Goal: Transaction & Acquisition: Book appointment/travel/reservation

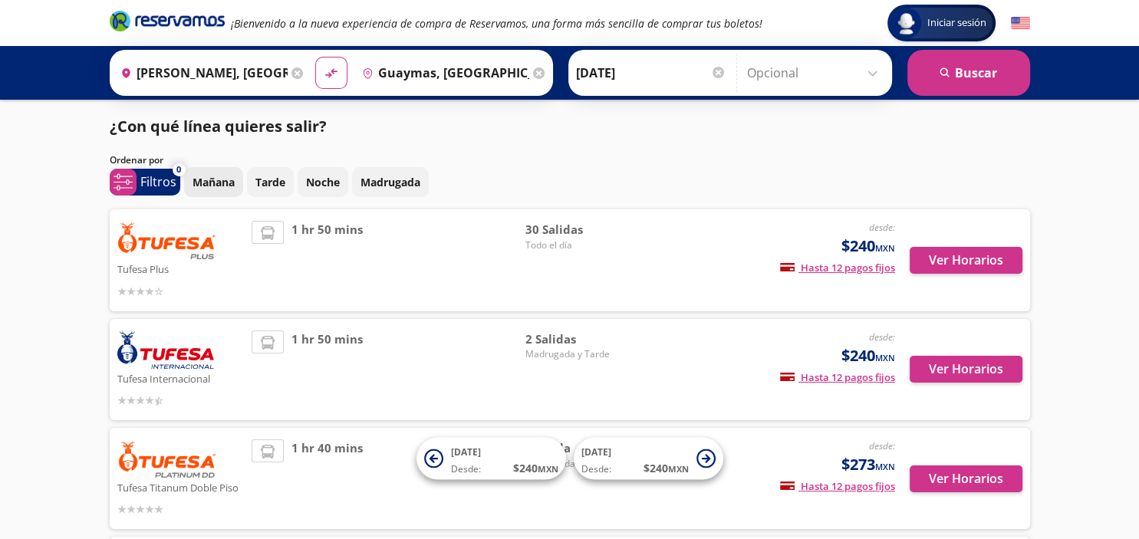
click at [219, 183] on p "Mañana" at bounding box center [213, 182] width 42 height 16
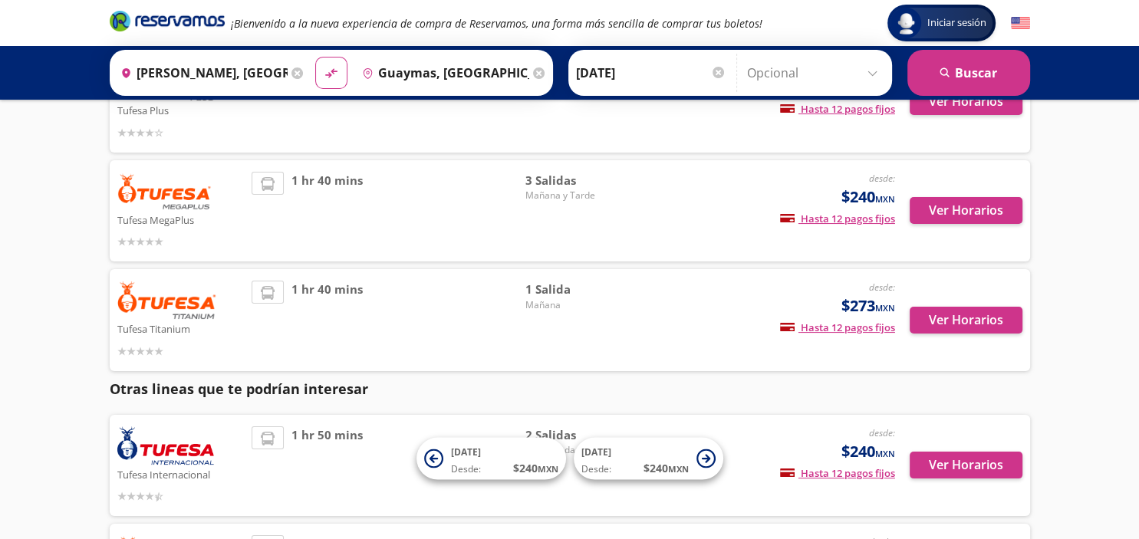
scroll to position [77, 0]
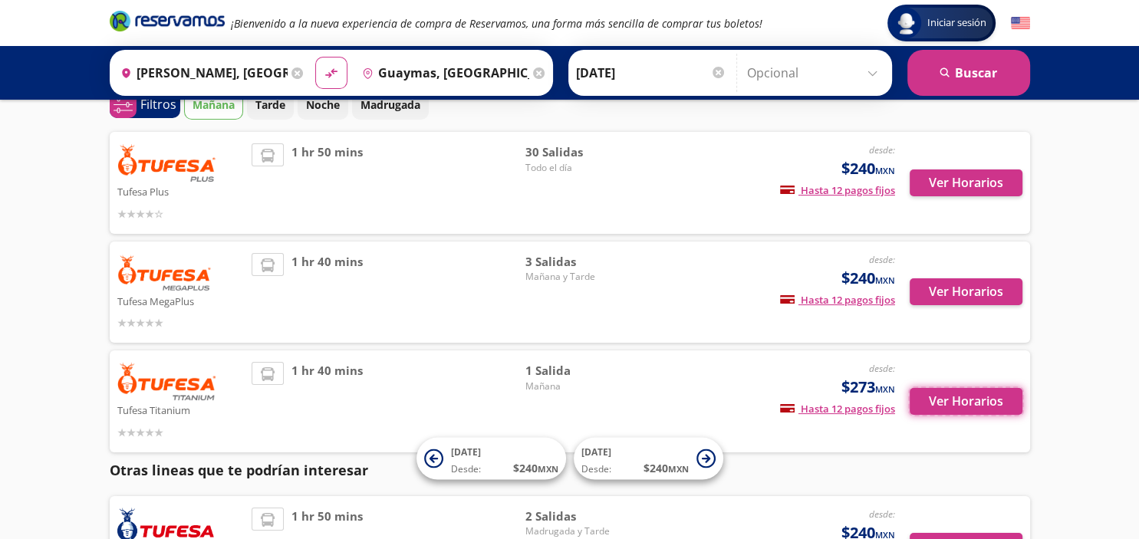
click at [946, 400] on button "Ver Horarios" at bounding box center [966, 401] width 113 height 27
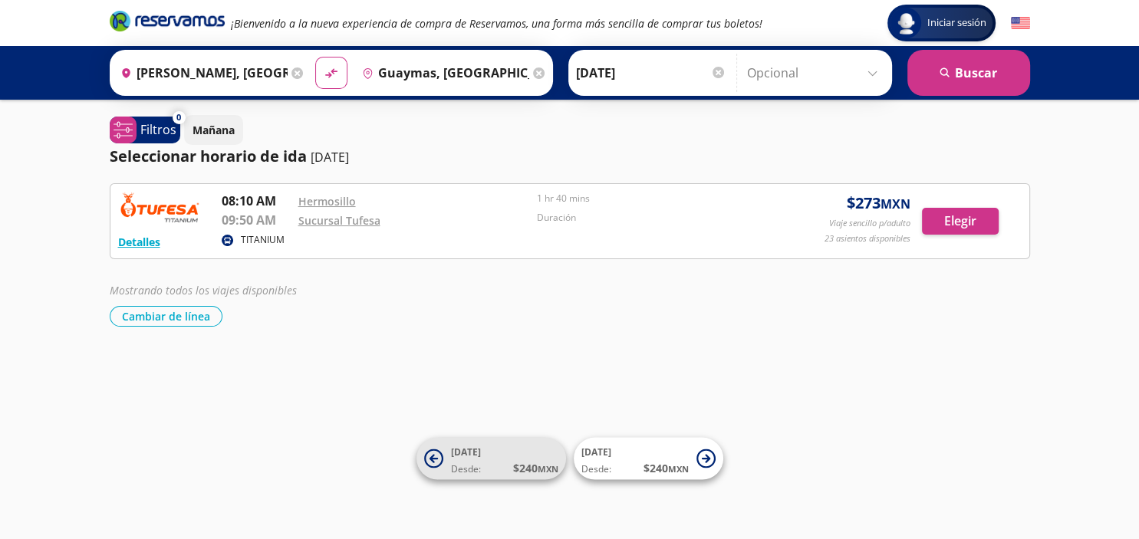
click at [431, 459] on icon at bounding box center [433, 458] width 8 height 8
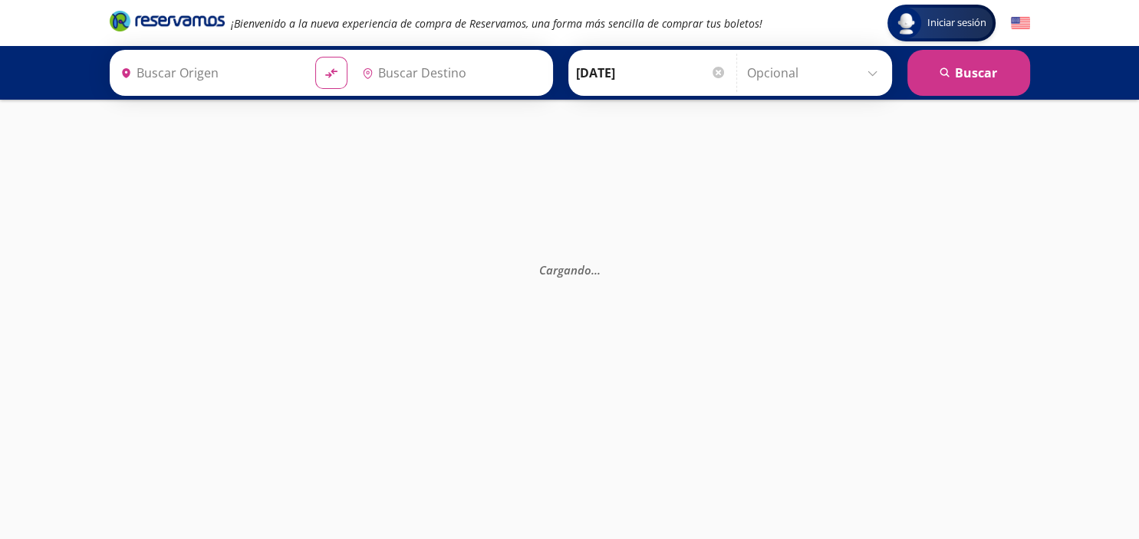
type input "[PERSON_NAME], [GEOGRAPHIC_DATA]"
type input "Guaymas, [GEOGRAPHIC_DATA]"
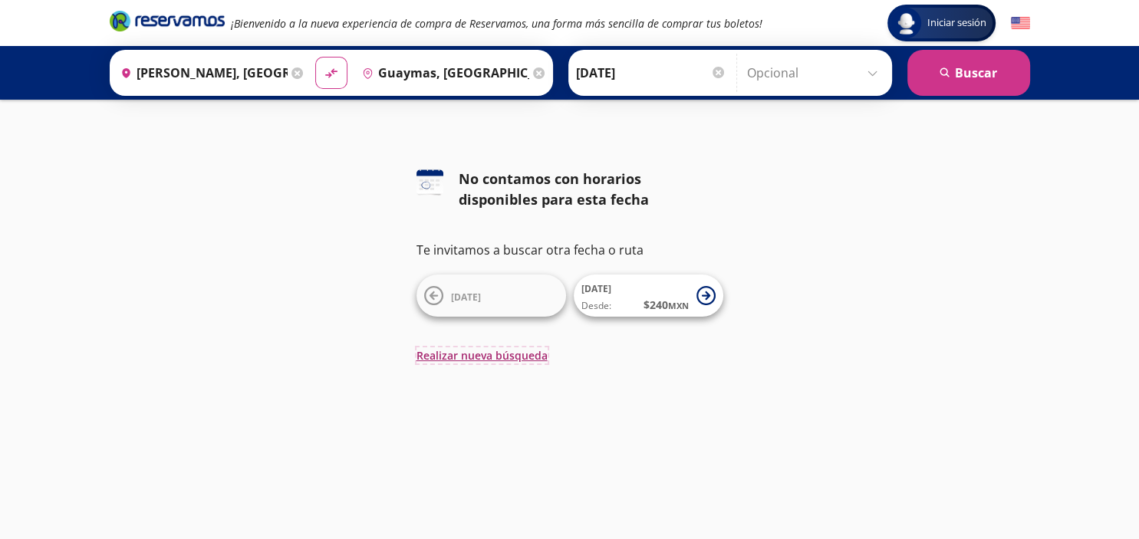
click at [485, 357] on button "Realizar nueva búsqueda" at bounding box center [481, 355] width 131 height 16
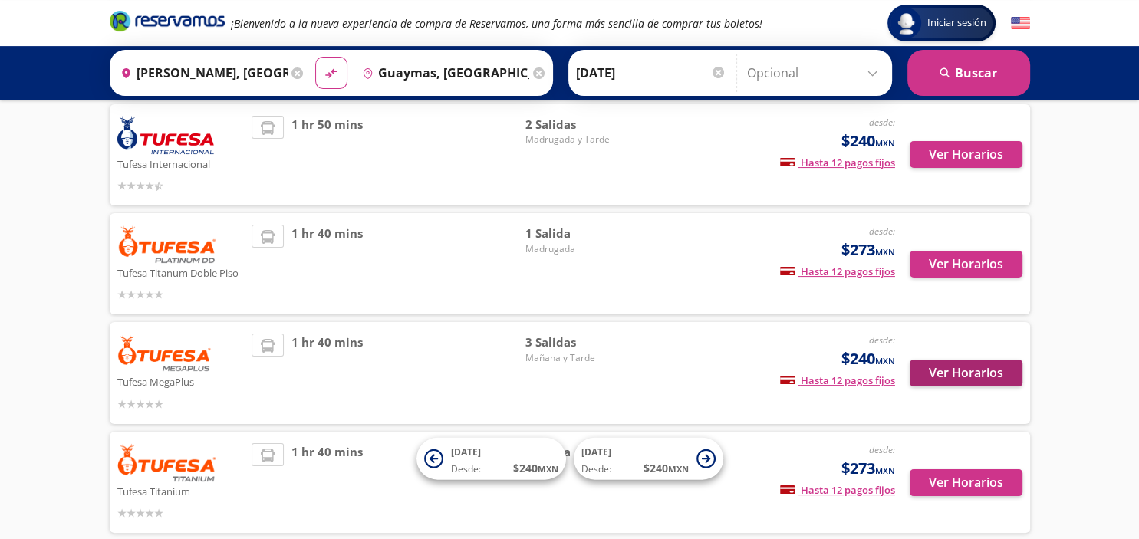
scroll to position [242, 0]
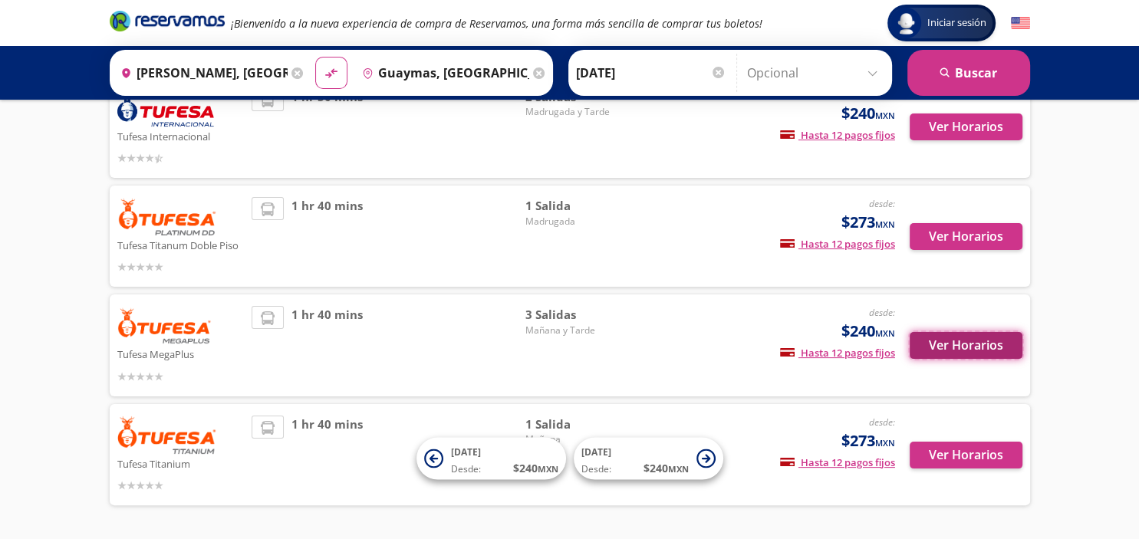
click at [973, 347] on button "Ver Horarios" at bounding box center [966, 345] width 113 height 27
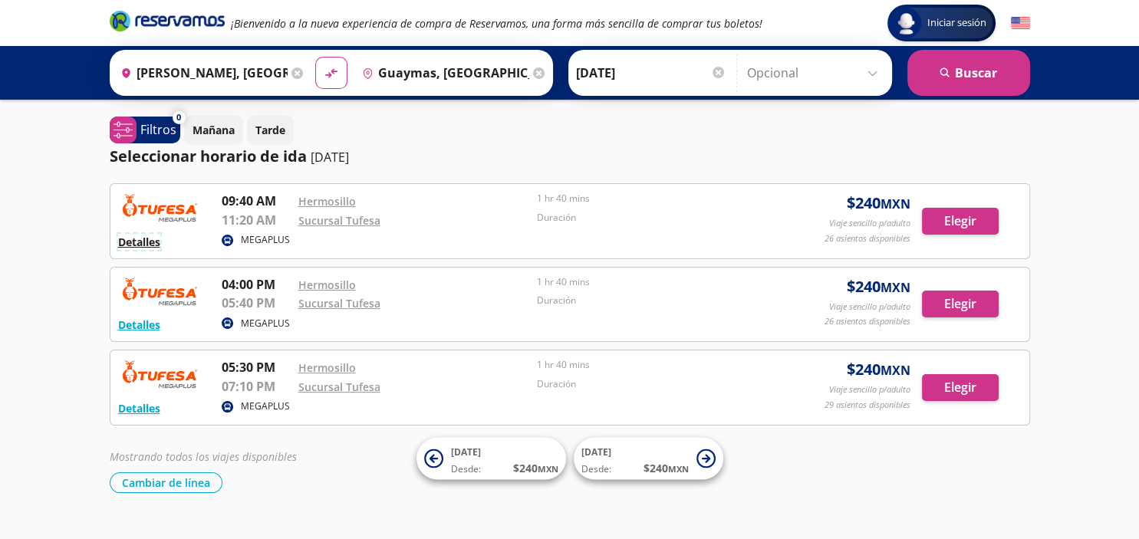
click at [140, 244] on button "Detalles" at bounding box center [139, 242] width 42 height 16
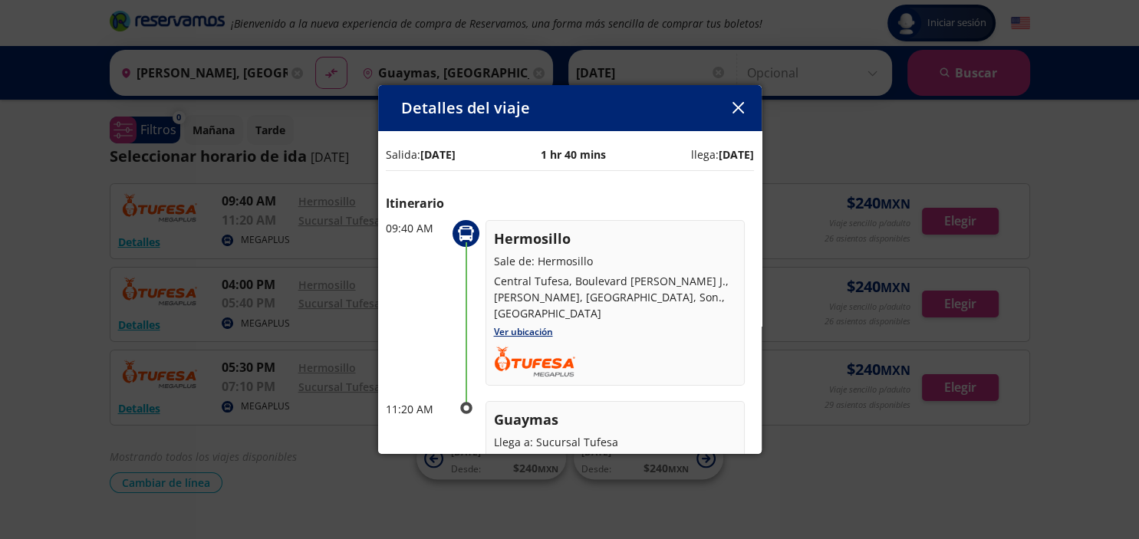
click at [737, 105] on icon "button" at bounding box center [738, 108] width 12 height 12
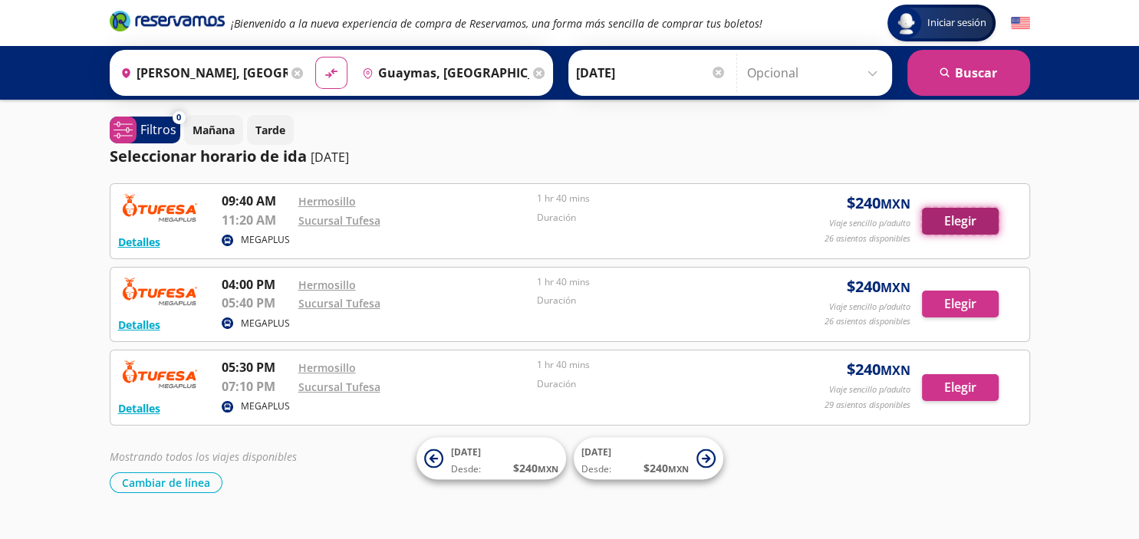
click at [960, 225] on button "Elegir" at bounding box center [960, 221] width 77 height 27
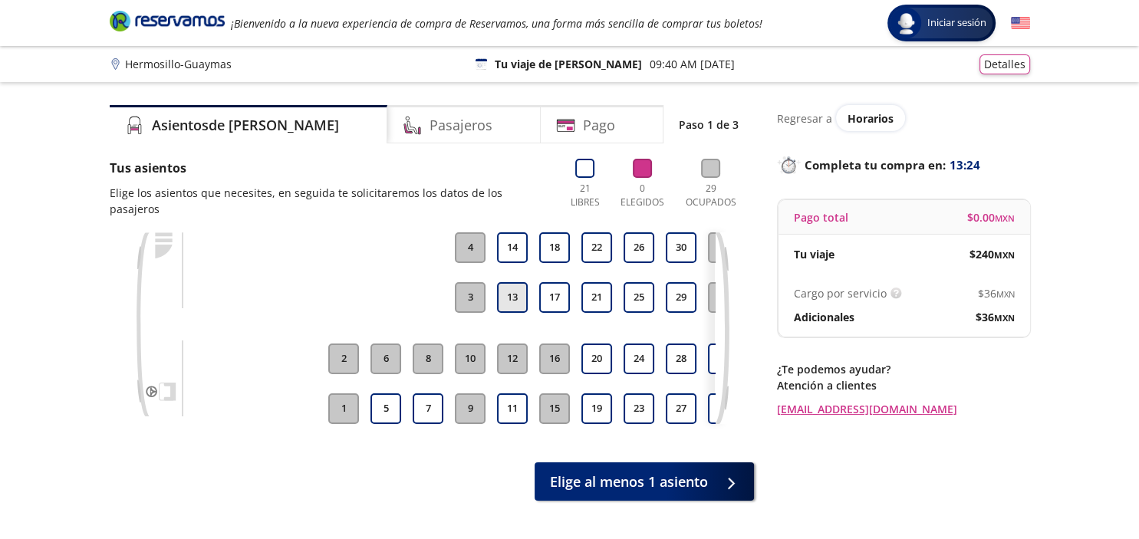
click at [512, 284] on button "13" at bounding box center [512, 297] width 31 height 31
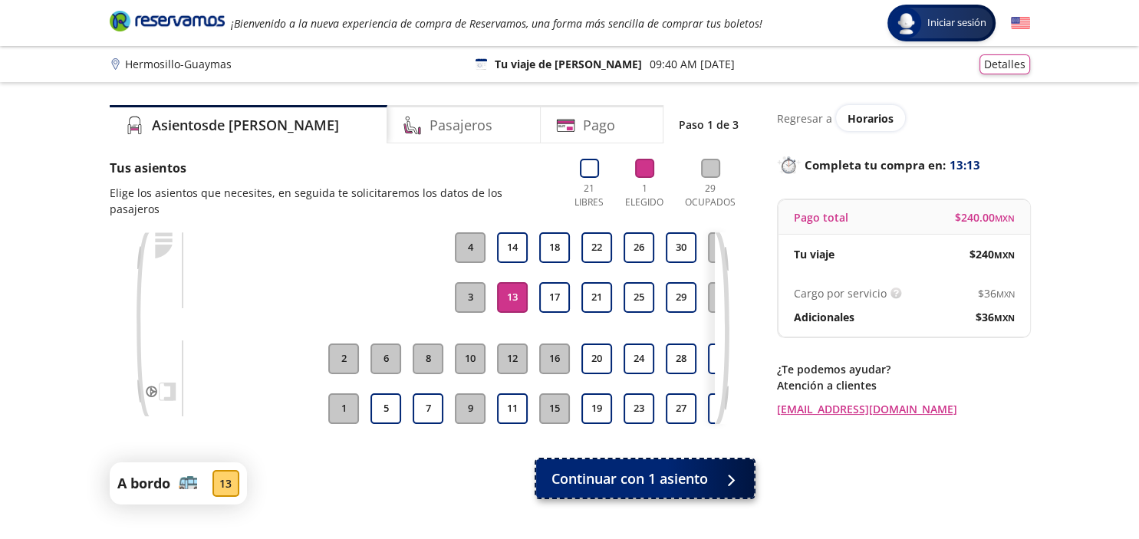
click at [603, 469] on span "Continuar con 1 asiento" at bounding box center [629, 479] width 156 height 21
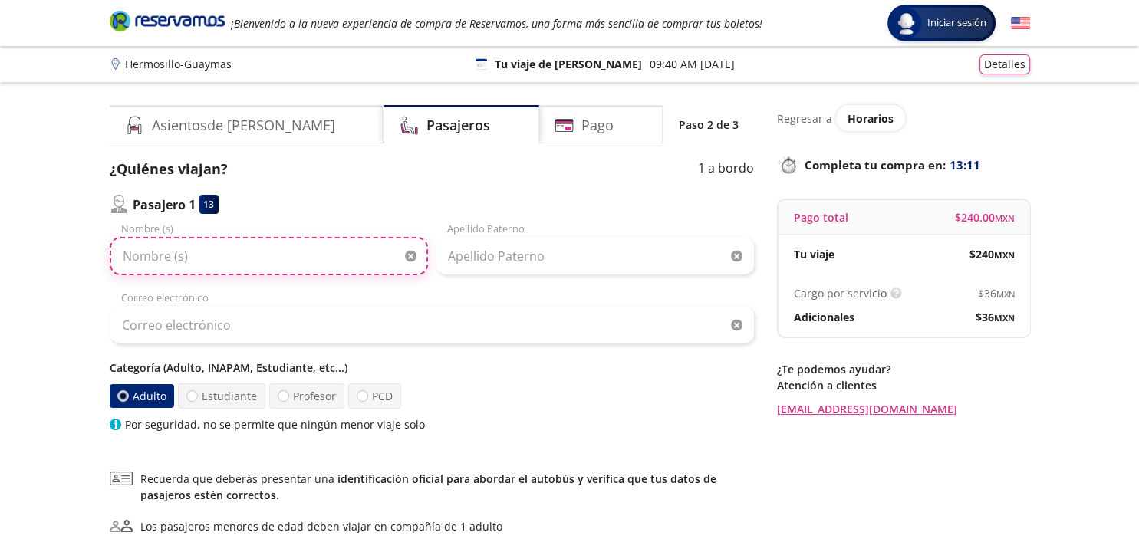
click at [216, 259] on input "Nombre (s)" at bounding box center [269, 256] width 318 height 38
type input "HELAYNE"
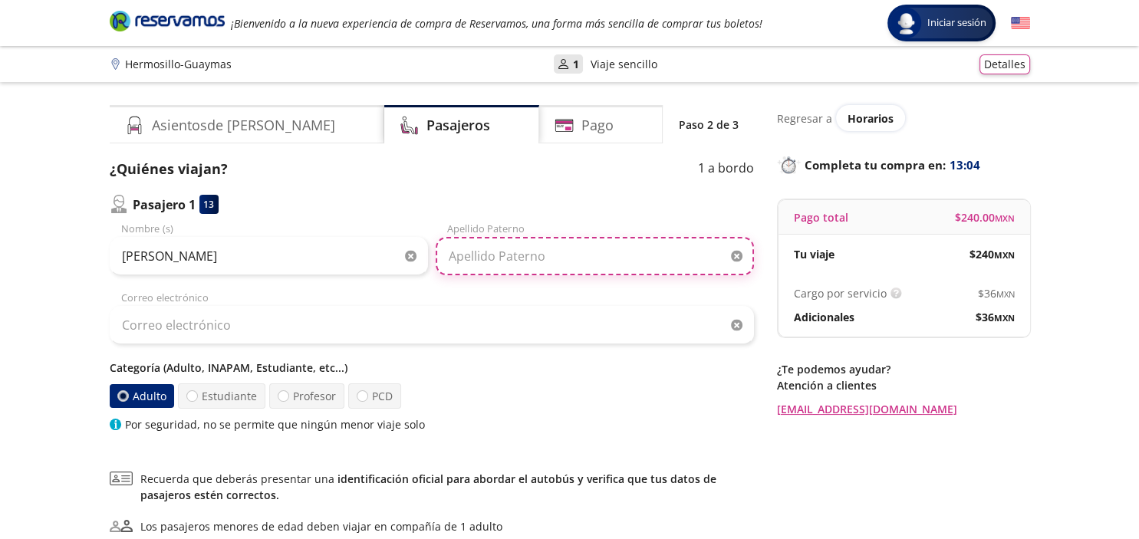
click at [469, 262] on input "Apellido Paterno" at bounding box center [595, 256] width 318 height 38
type input "ESPINOZA"
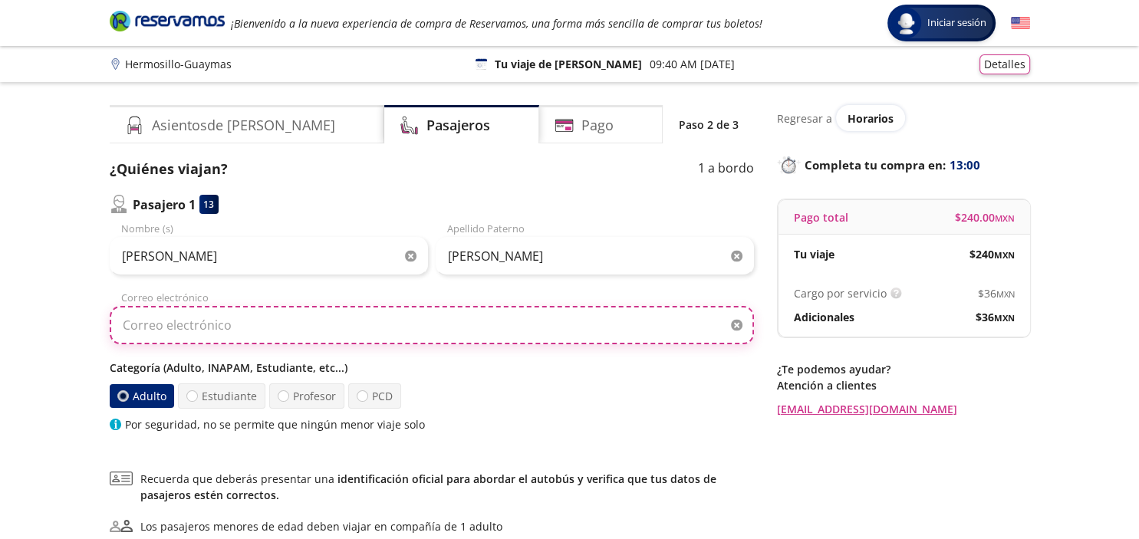
click at [247, 324] on input "Correo electrónico" at bounding box center [432, 325] width 644 height 38
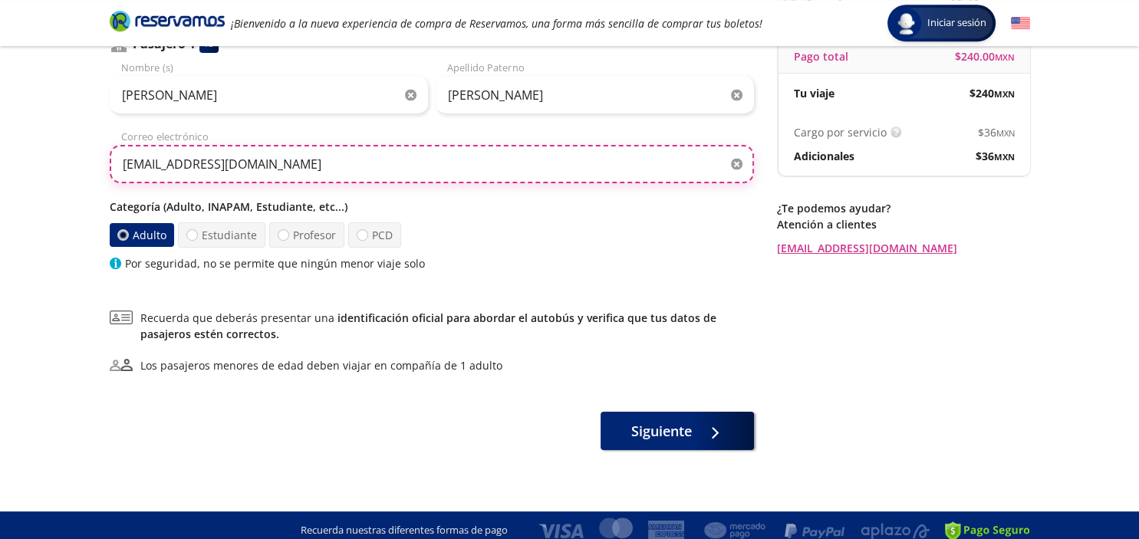
scroll to position [162, 0]
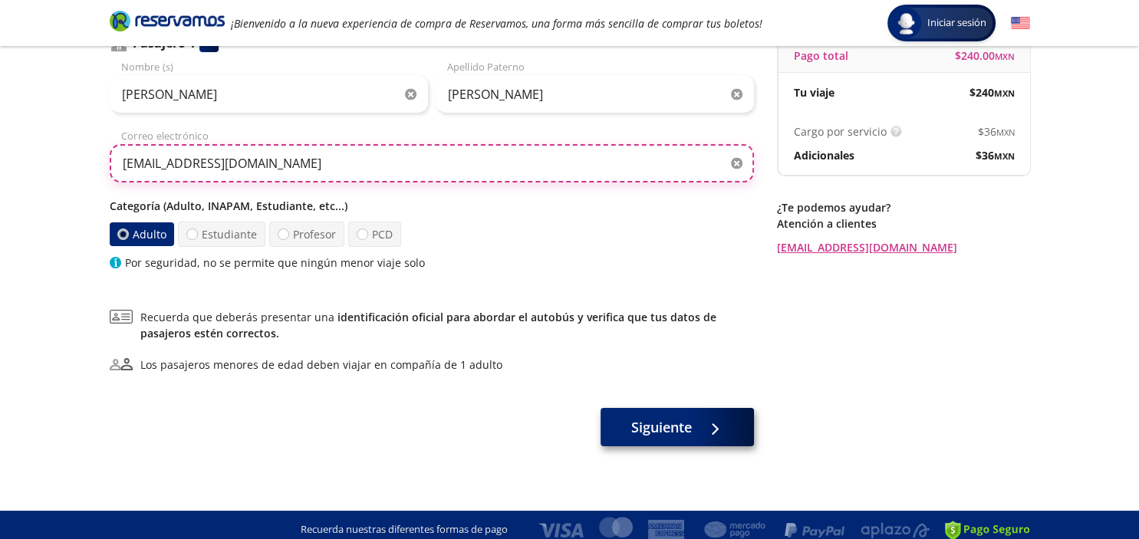
type input "hely.espinoza2020@gmail.com"
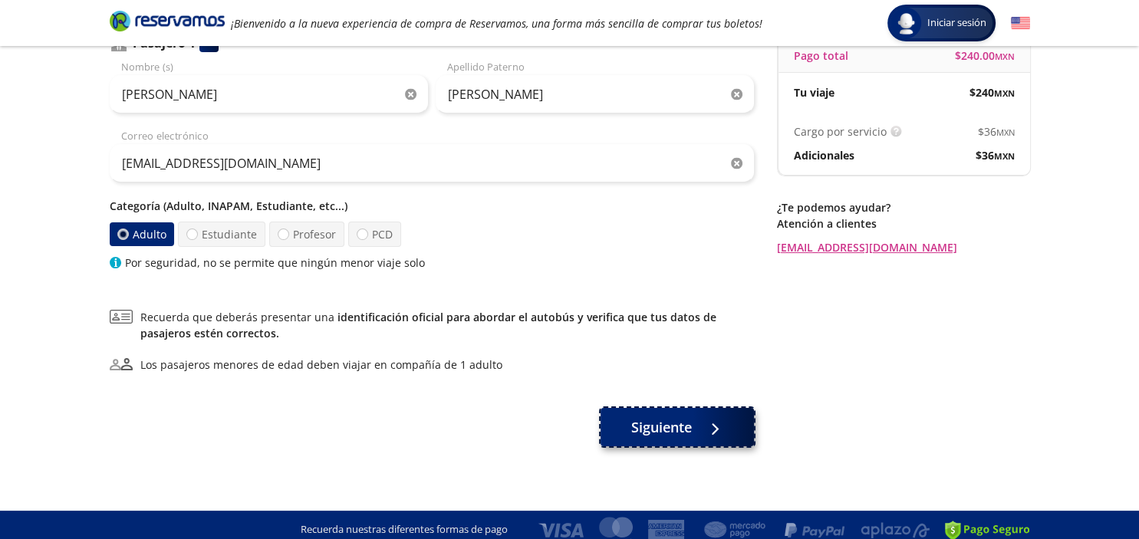
click at [671, 428] on span "Siguiente" at bounding box center [661, 427] width 61 height 21
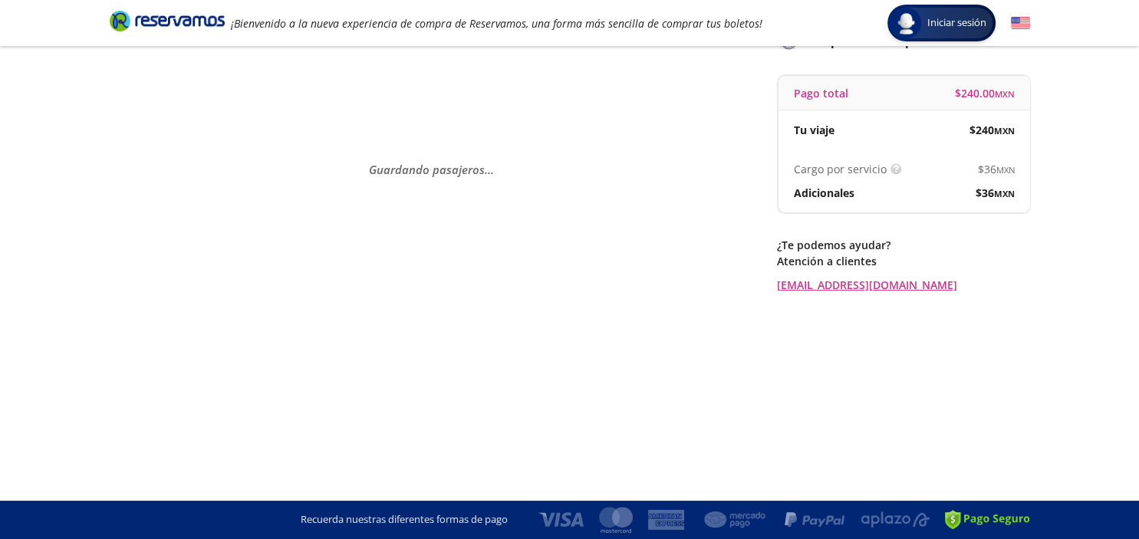
scroll to position [0, 0]
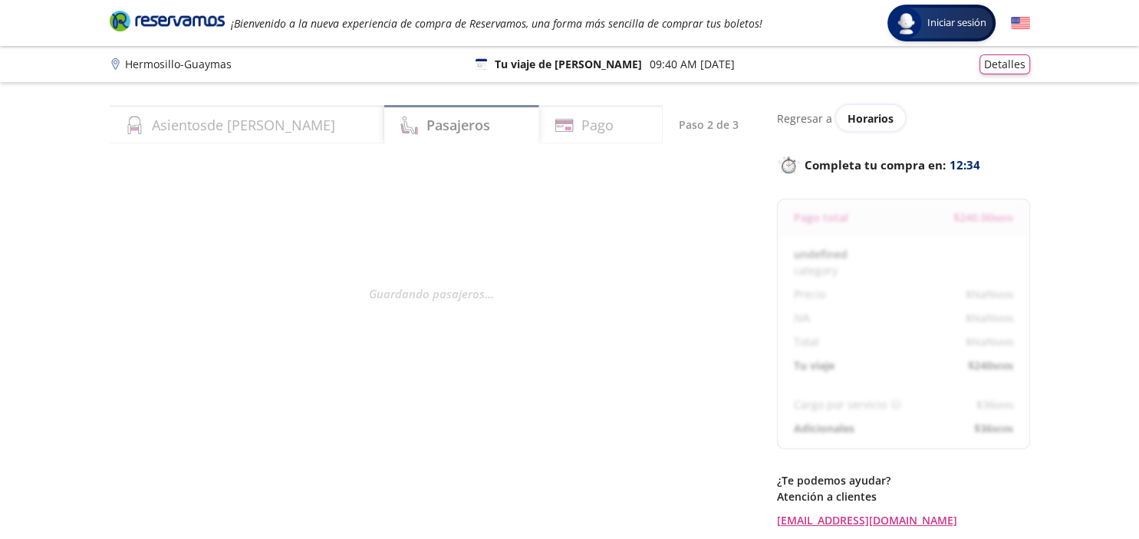
select select "MX"
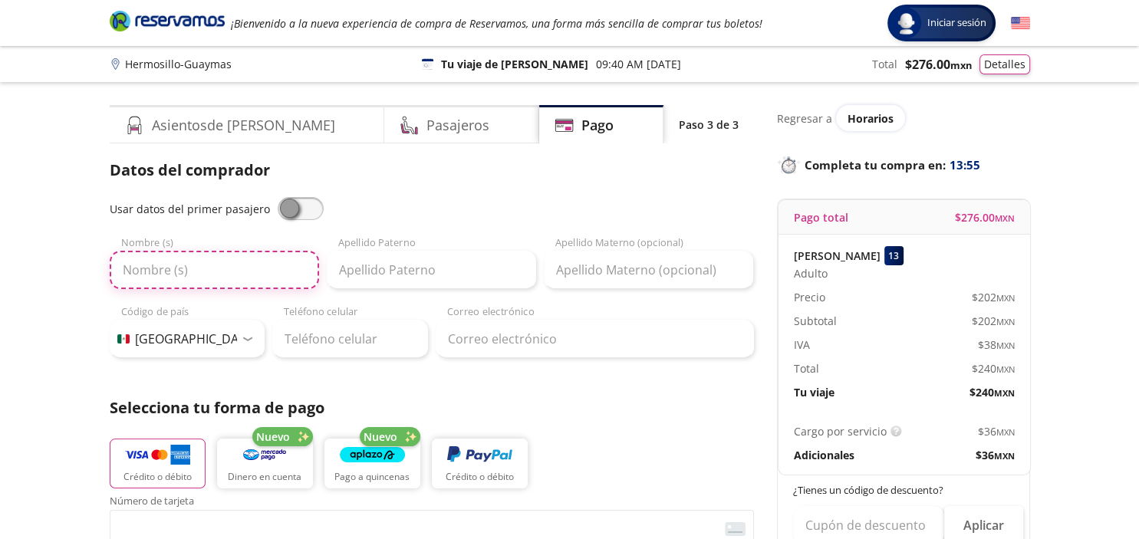
click at [229, 270] on input "Nombre (s)" at bounding box center [214, 270] width 209 height 38
click at [294, 208] on span at bounding box center [301, 208] width 46 height 23
click at [278, 197] on input "checkbox" at bounding box center [278, 197] width 0 height 0
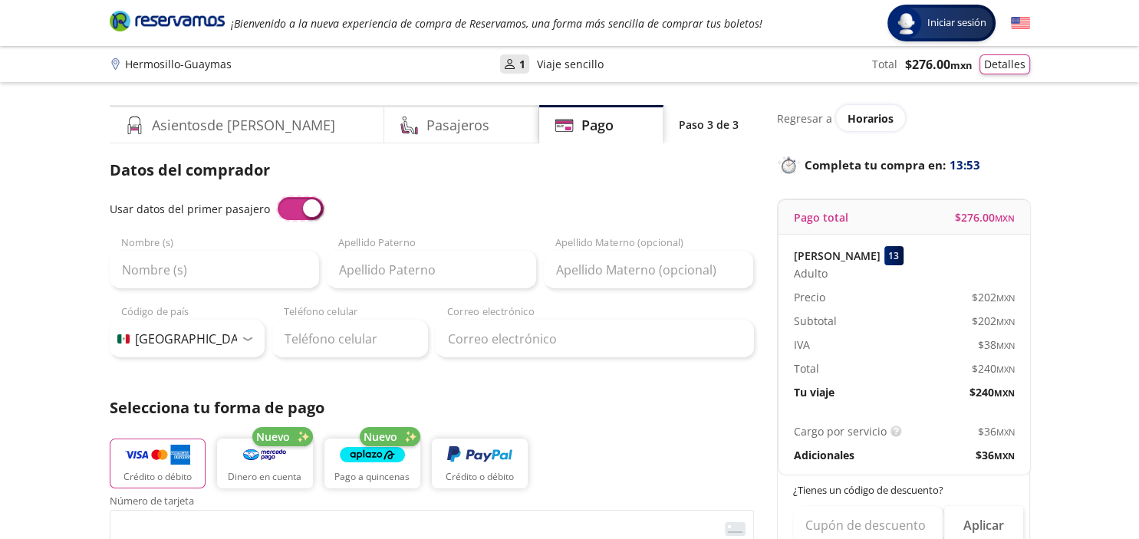
type input "HELAYNE"
type input "ESPINOZA"
type input "hely.espinoza2020@gmail.com"
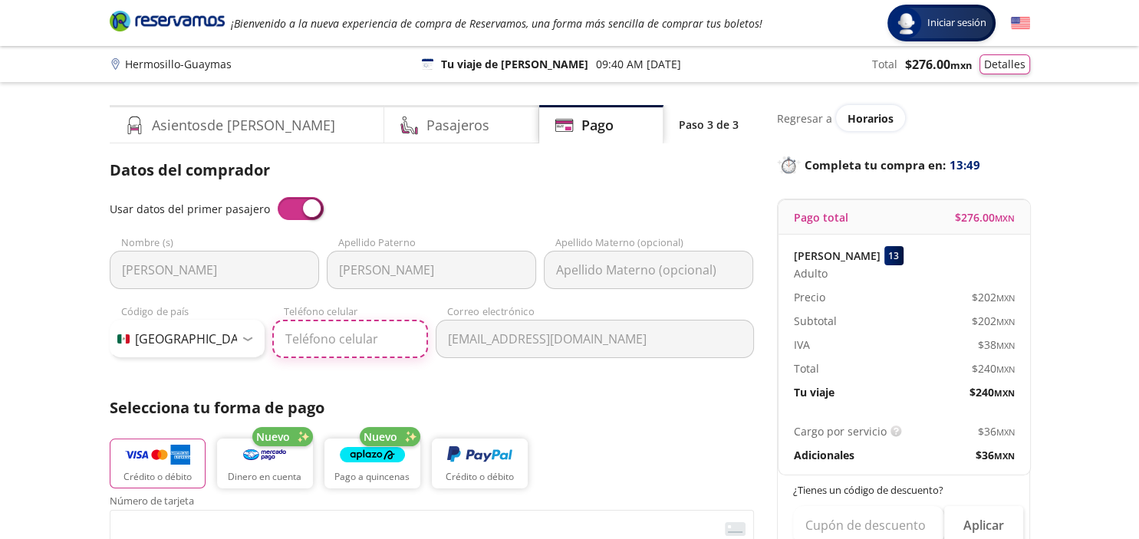
click at [304, 341] on input "Teléfono celular" at bounding box center [350, 339] width 156 height 38
type input "662 121 7007"
click at [482, 379] on div "Datos del comprador Usar datos del primer pasajero HELAYNE Nombre (s) ESPINOZA …" at bounding box center [432, 506] width 644 height 694
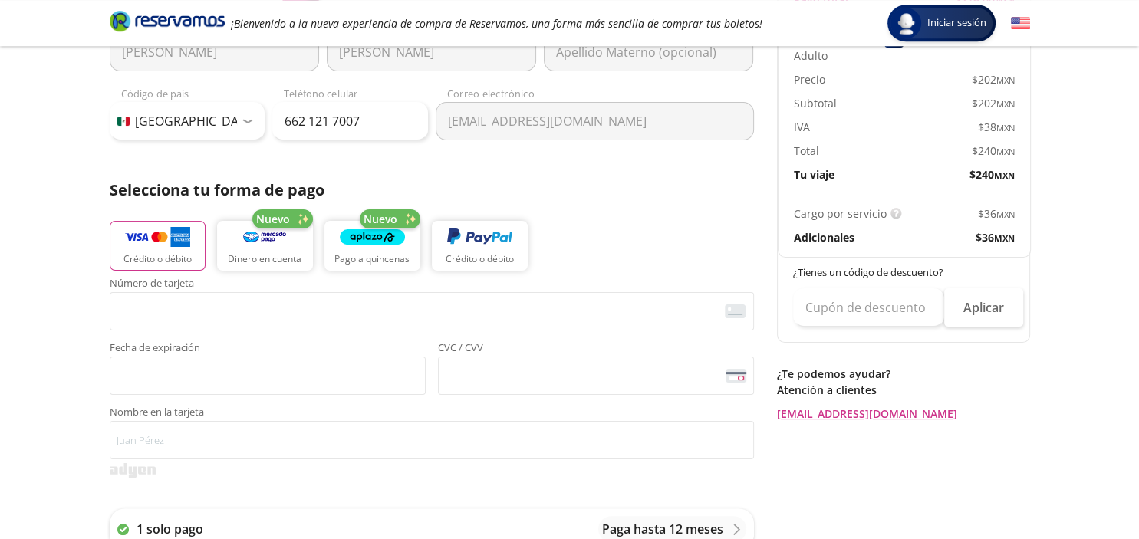
scroll to position [242, 0]
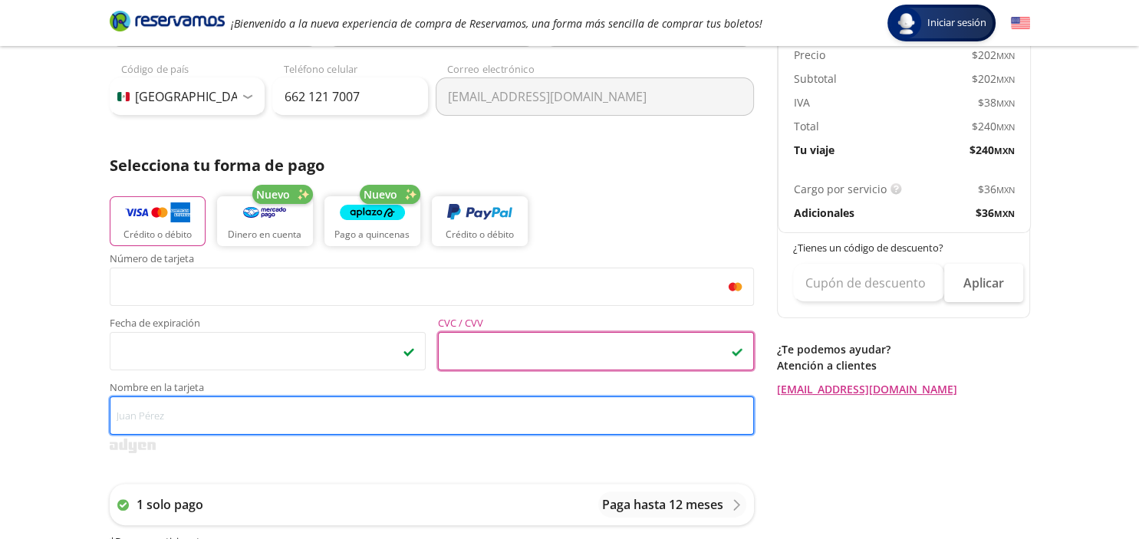
click at [214, 413] on input "Nombre en la tarjeta" at bounding box center [432, 415] width 644 height 38
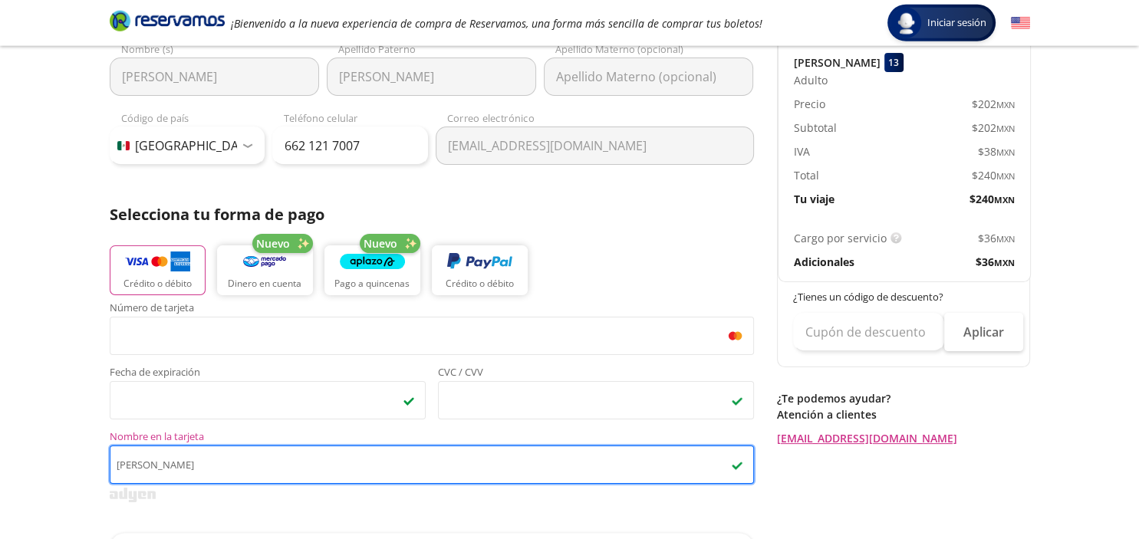
scroll to position [162, 0]
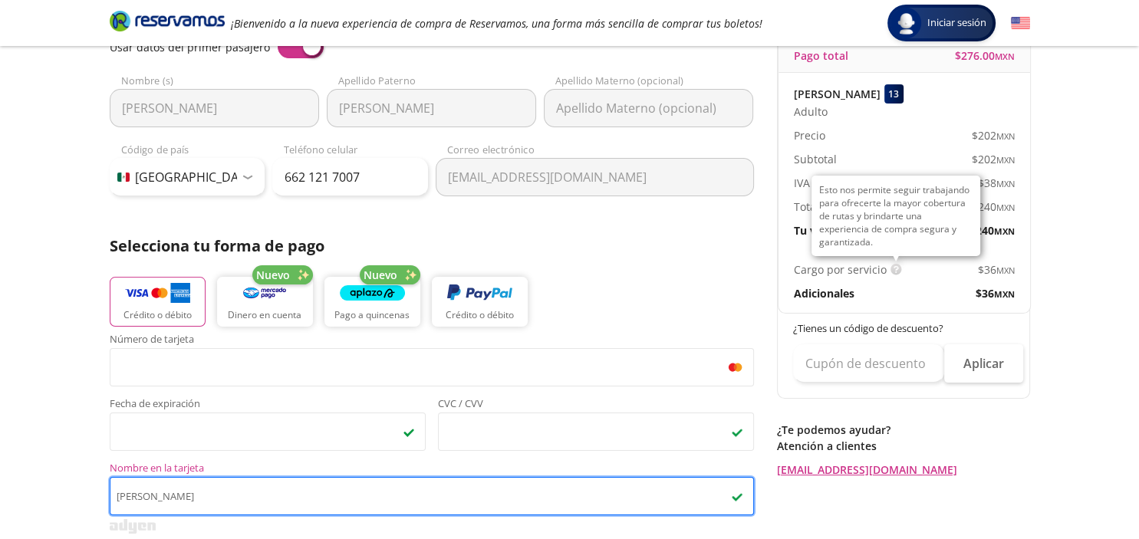
type input "HELAYNE ESPINOZA GONZALEZ"
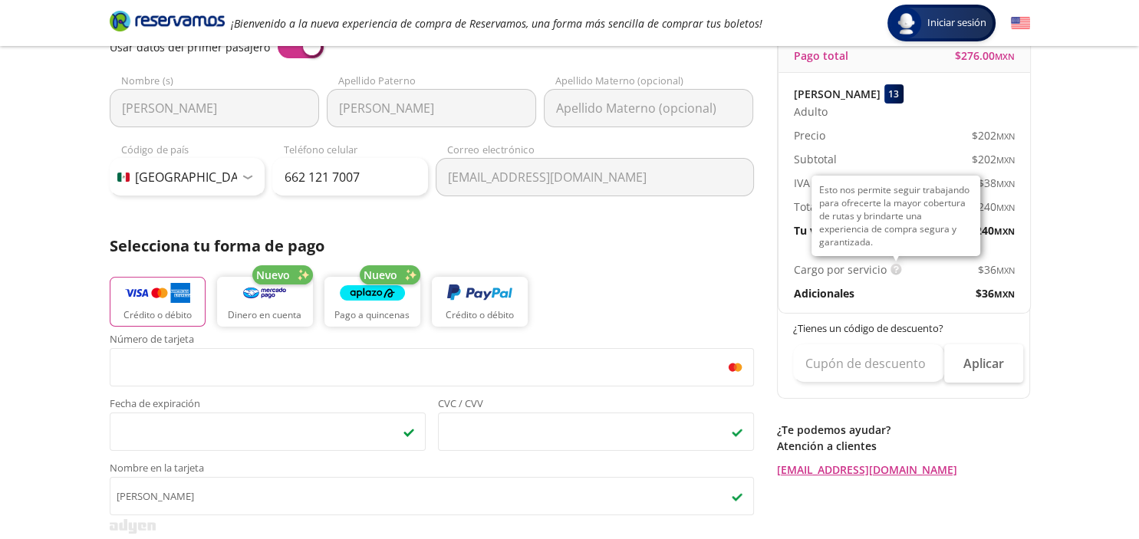
click at [895, 268] on img at bounding box center [896, 270] width 12 height 12
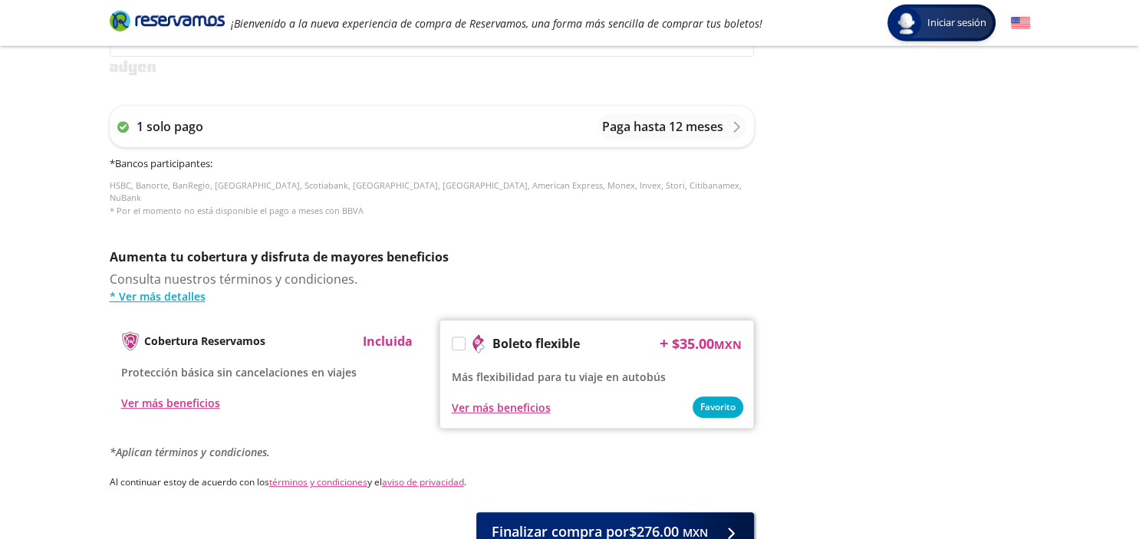
scroll to position [647, 0]
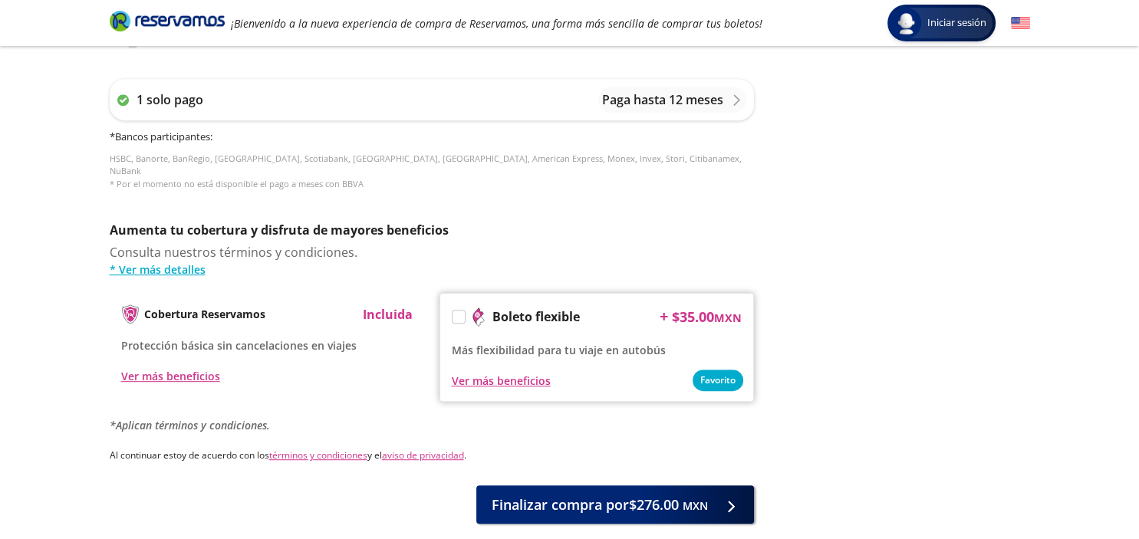
click at [452, 311] on label at bounding box center [458, 317] width 12 height 12
click at [452, 314] on input "Boleto flexible" at bounding box center [457, 319] width 10 height 10
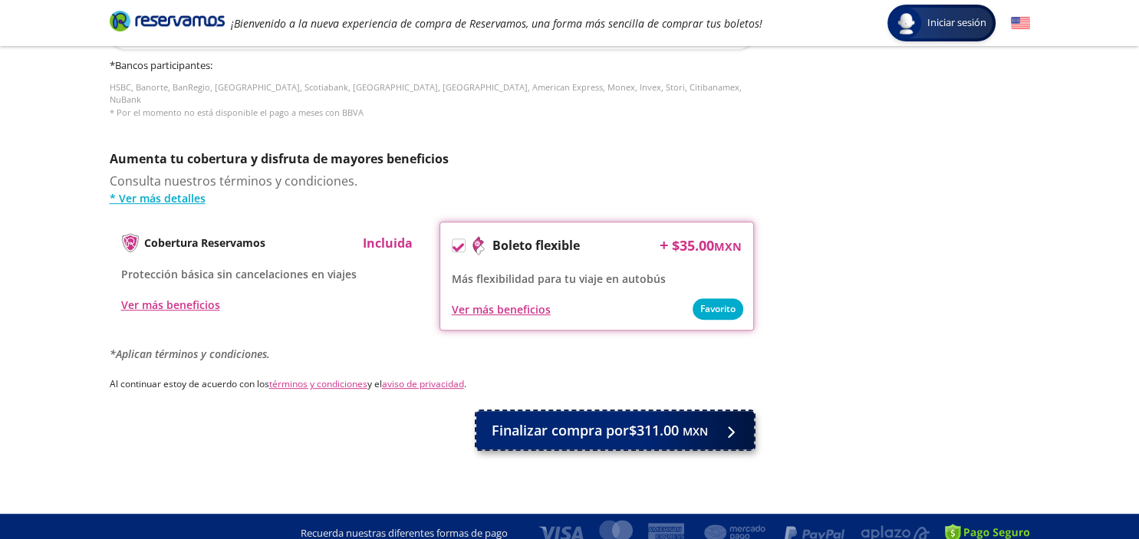
click at [630, 420] on span "Finalizar compra por $311.00 MXN" at bounding box center [600, 430] width 216 height 21
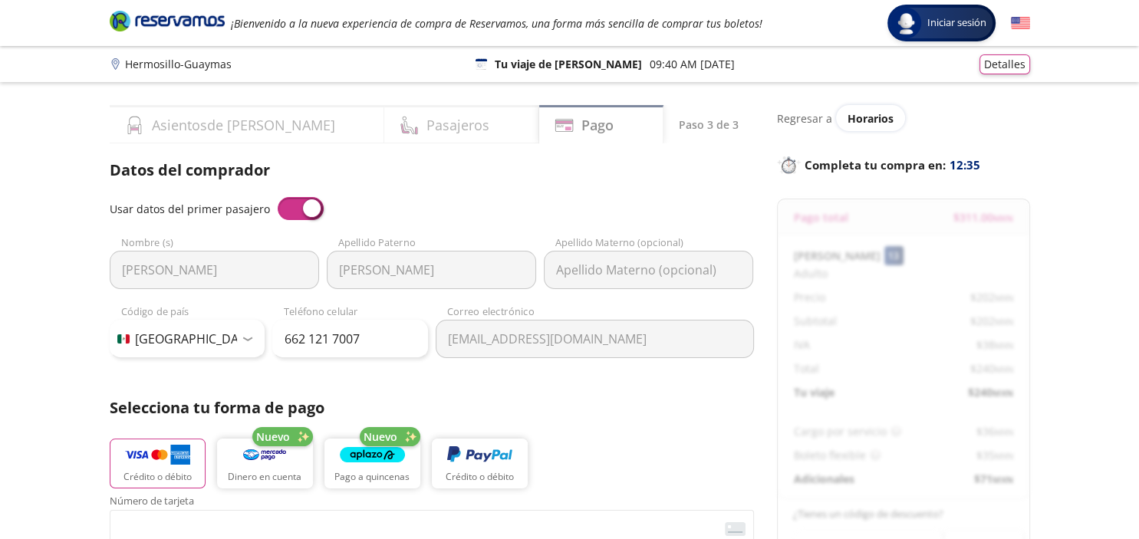
scroll to position [823, 0]
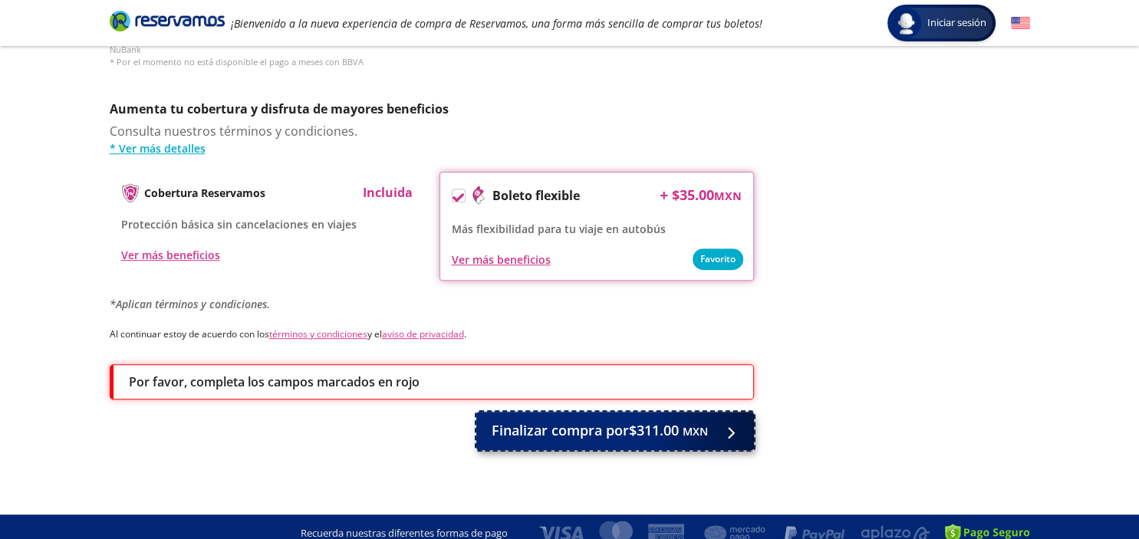
click at [596, 420] on span "Finalizar compra por $311.00 MXN" at bounding box center [600, 430] width 216 height 21
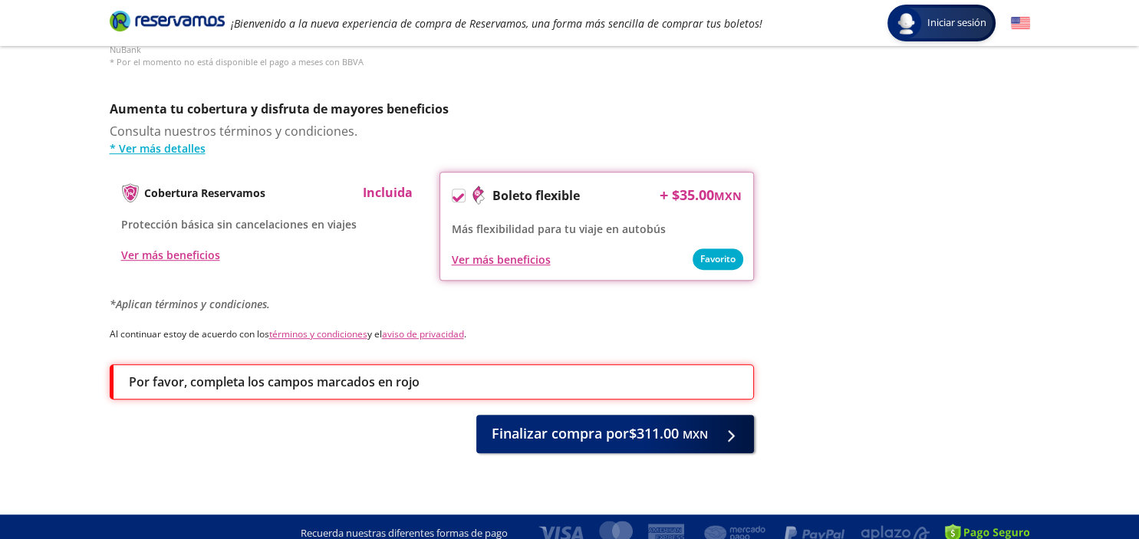
click at [548, 373] on div "Por favor, completa los campos marcados en rojo" at bounding box center [433, 382] width 609 height 18
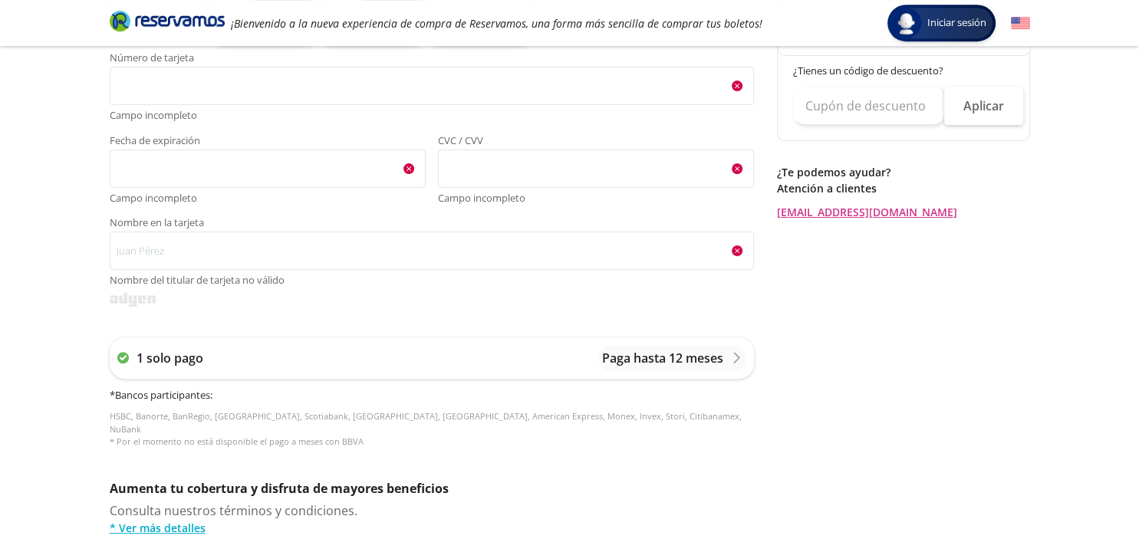
scroll to position [418, 0]
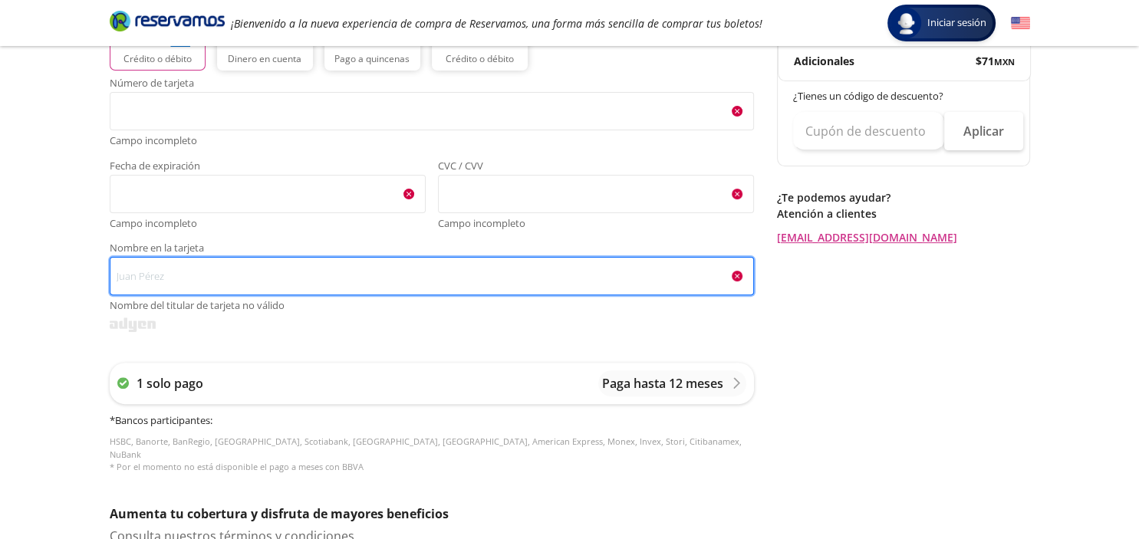
click at [339, 278] on input "Nombre en la tarjeta Nombre del titular de tarjeta no válido" at bounding box center [432, 276] width 644 height 38
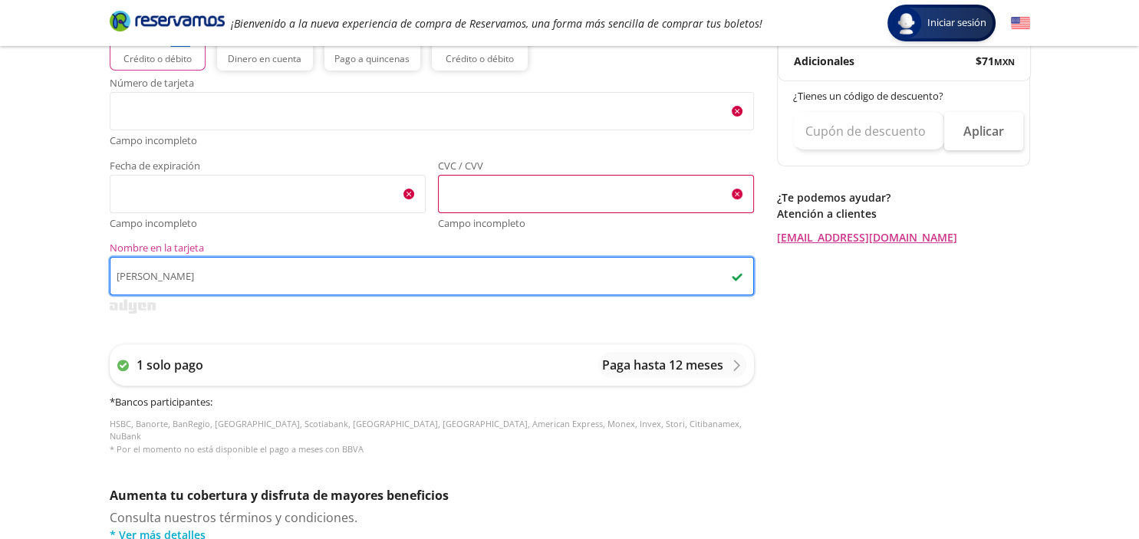
type input "HELAYNE ESPINOZA GONZALEZ"
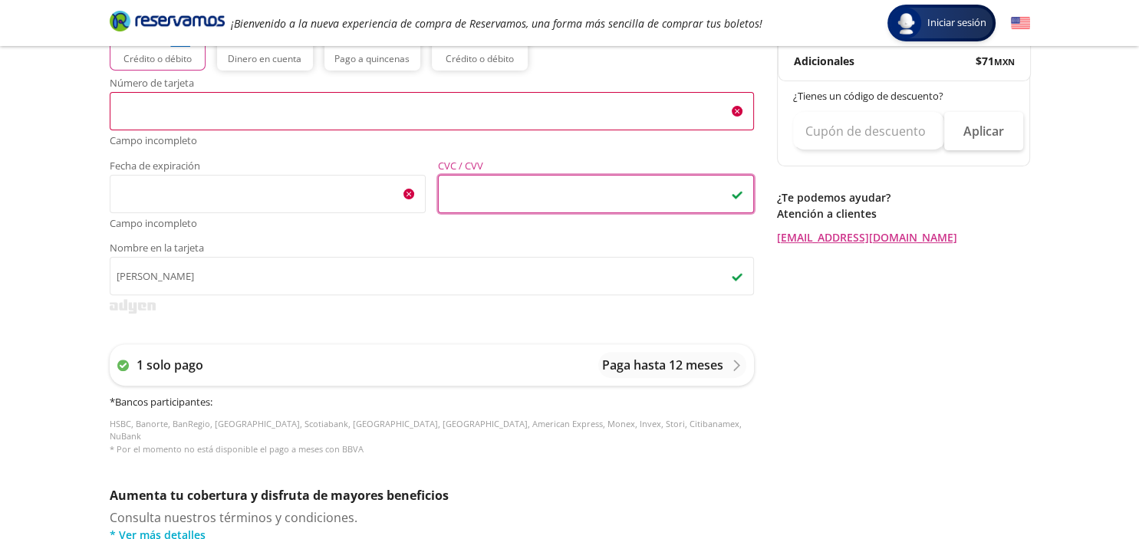
click at [571, 96] on span "<p>Your browser does not support iframes.</p>" at bounding box center [432, 111] width 644 height 38
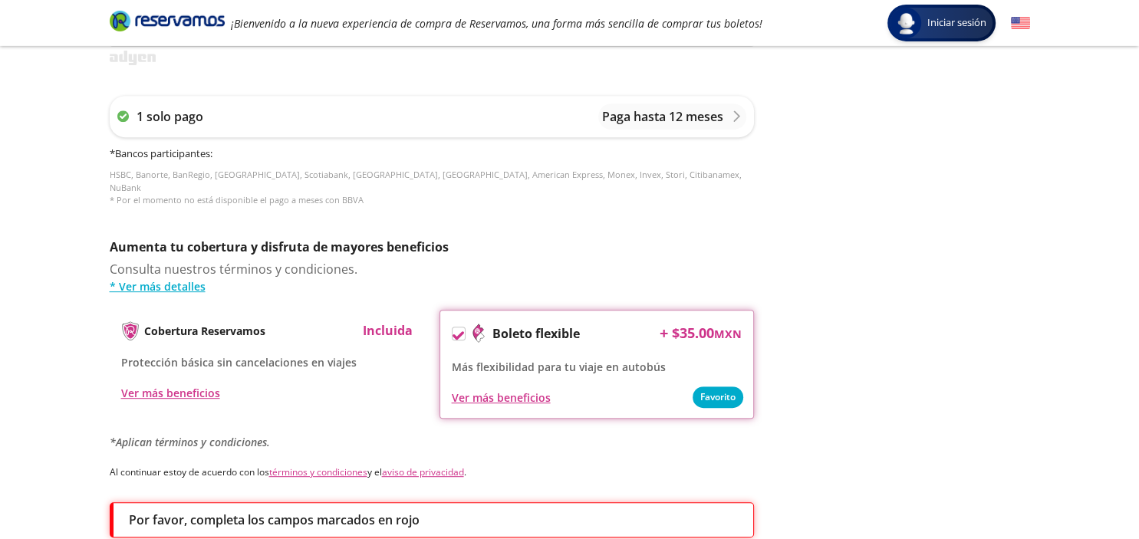
scroll to position [661, 0]
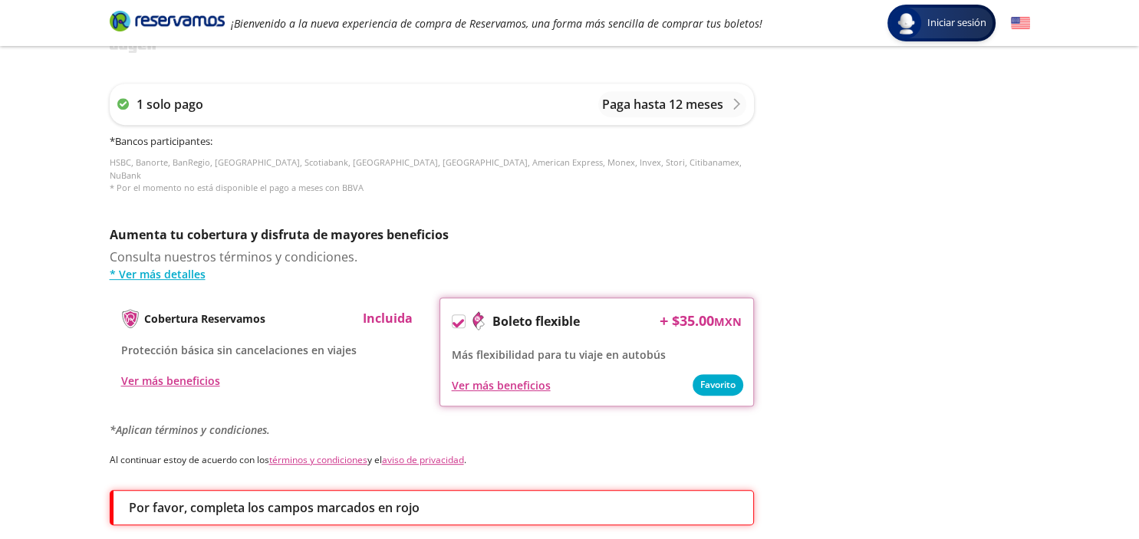
click at [687, 207] on div "Servicios adicionales ¿Tienes un código de descuento? Aplicar Datos del comprad…" at bounding box center [432, 38] width 644 height 1081
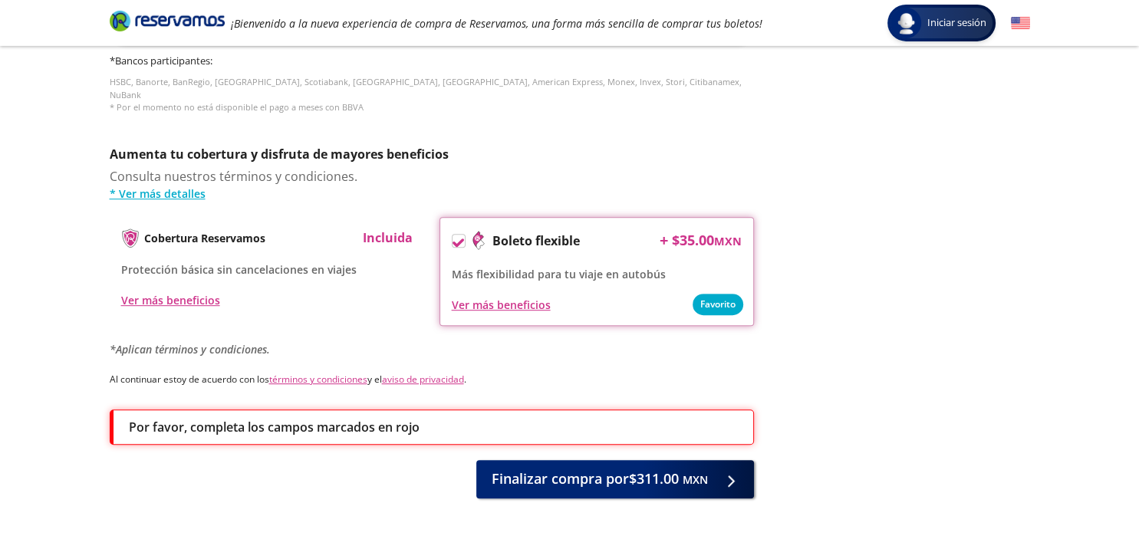
scroll to position [787, 0]
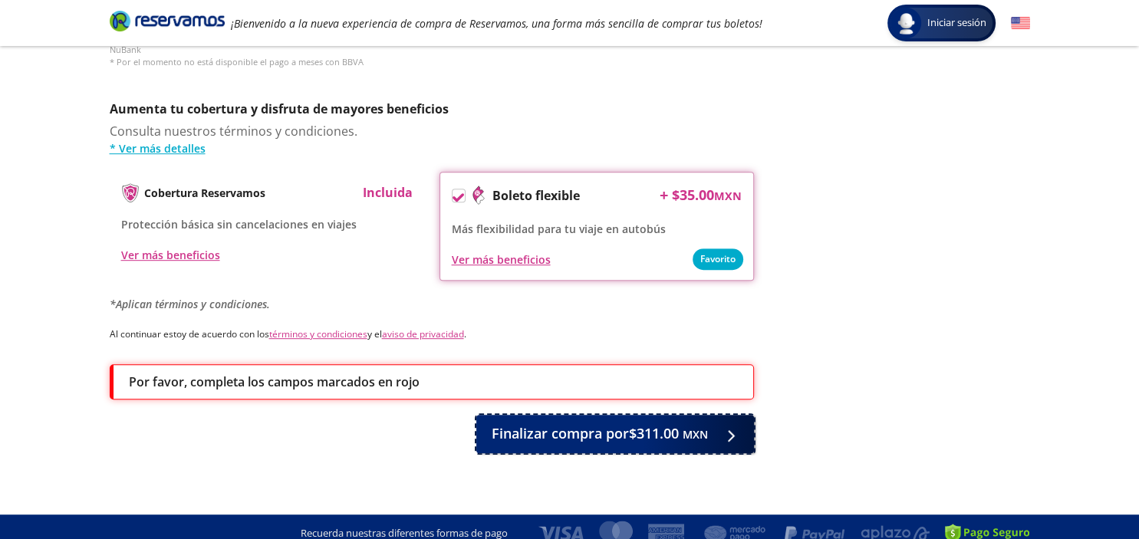
drag, startPoint x: 652, startPoint y: 418, endPoint x: 699, endPoint y: 396, distance: 52.2
click at [653, 423] on span "Finalizar compra por $311.00 MXN" at bounding box center [600, 433] width 216 height 21
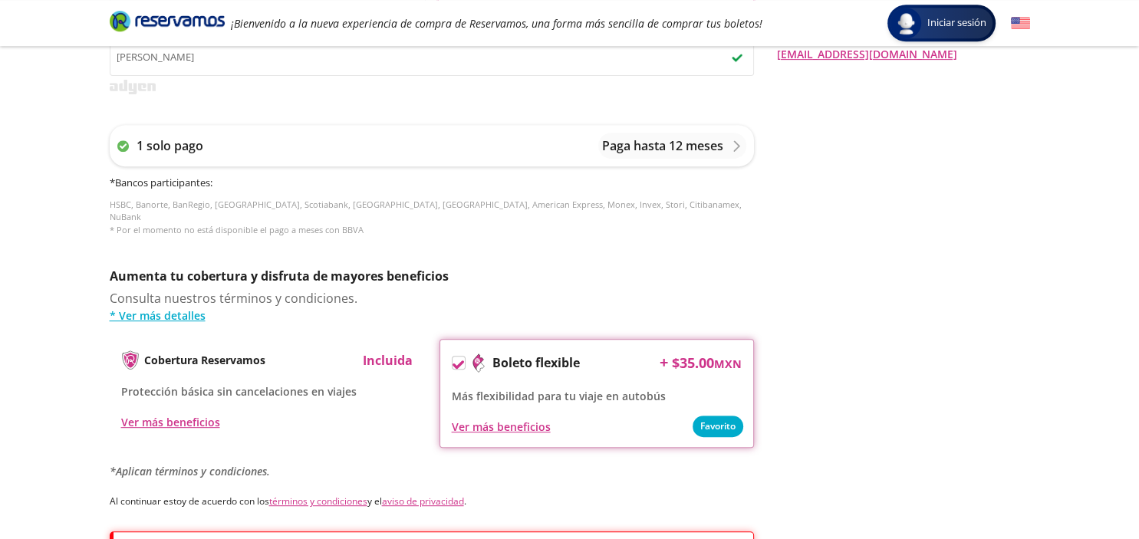
scroll to position [706, 0]
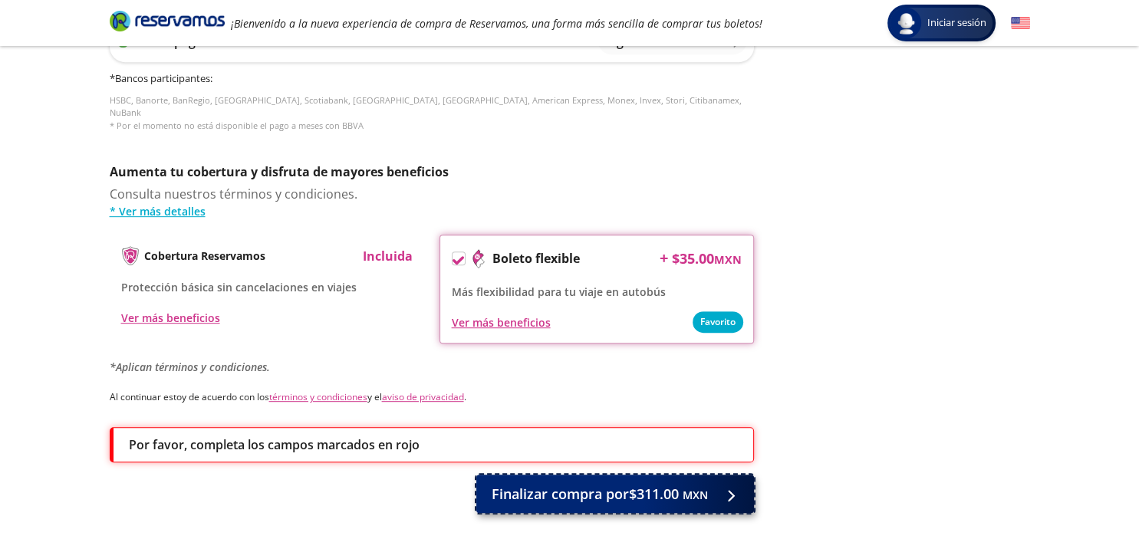
click at [609, 484] on span "Finalizar compra por $311.00 MXN" at bounding box center [600, 494] width 216 height 21
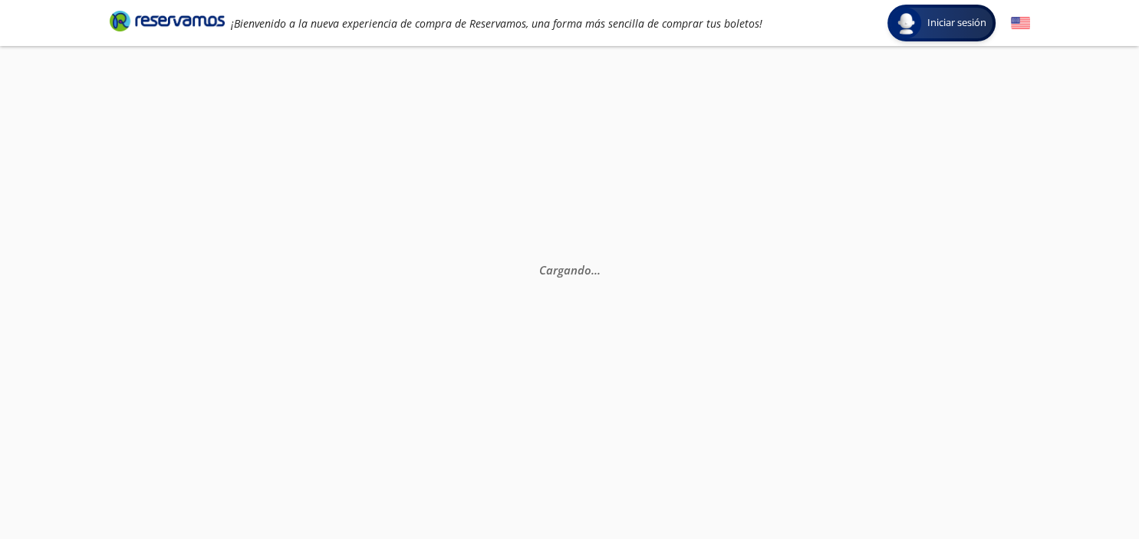
scroll to position [0, 0]
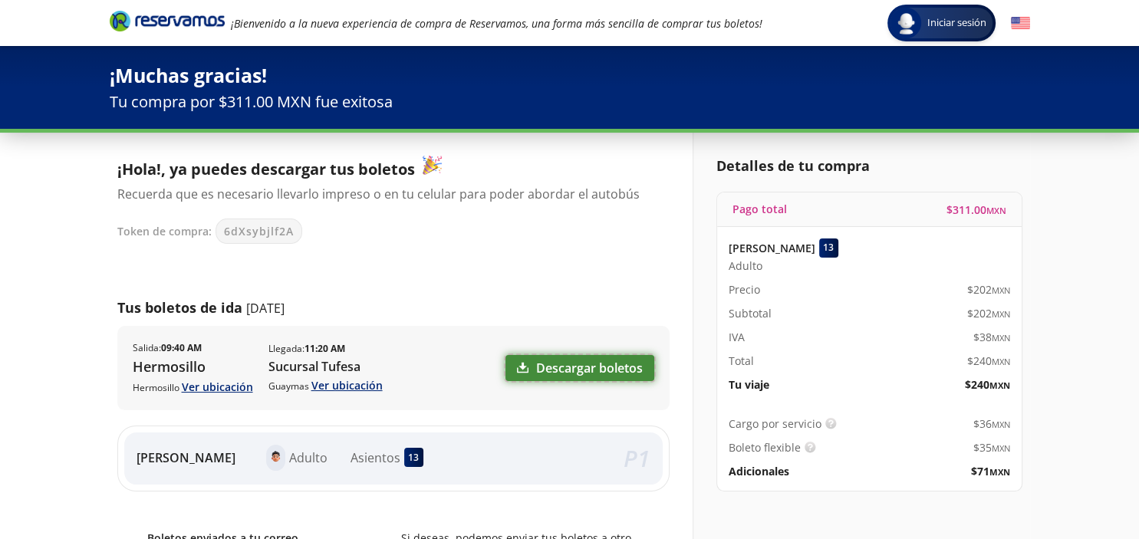
click at [578, 368] on link "Descargar boletos" at bounding box center [579, 368] width 149 height 26
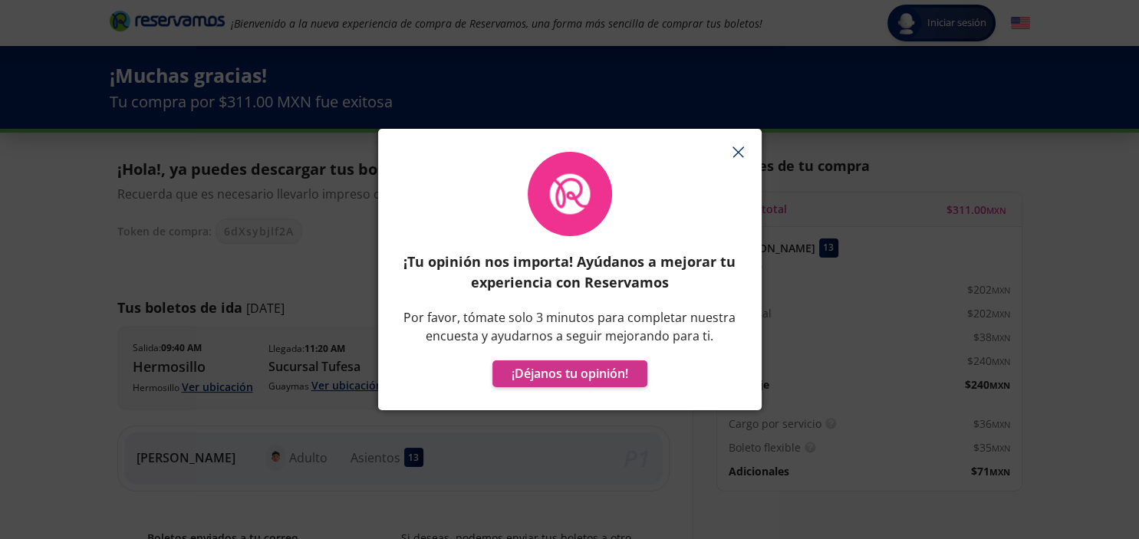
click at [733, 152] on icon "button" at bounding box center [738, 152] width 12 height 12
